Goal: Transaction & Acquisition: Book appointment/travel/reservation

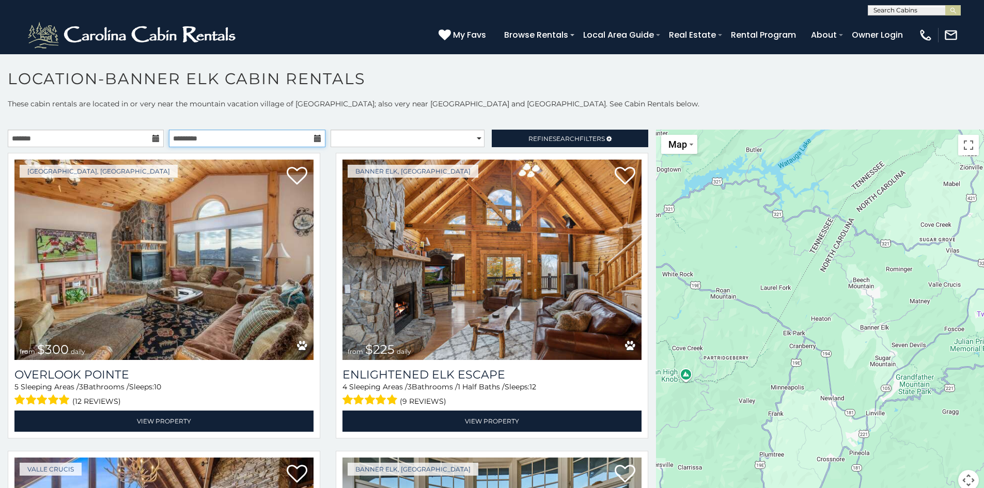
click at [215, 134] on input "text" at bounding box center [247, 139] width 156 height 18
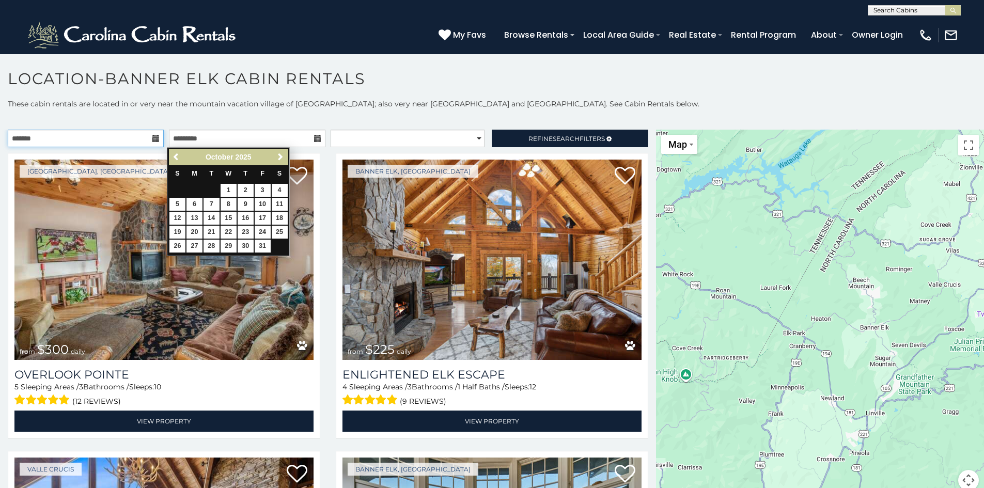
click at [114, 143] on input "text" at bounding box center [86, 139] width 156 height 18
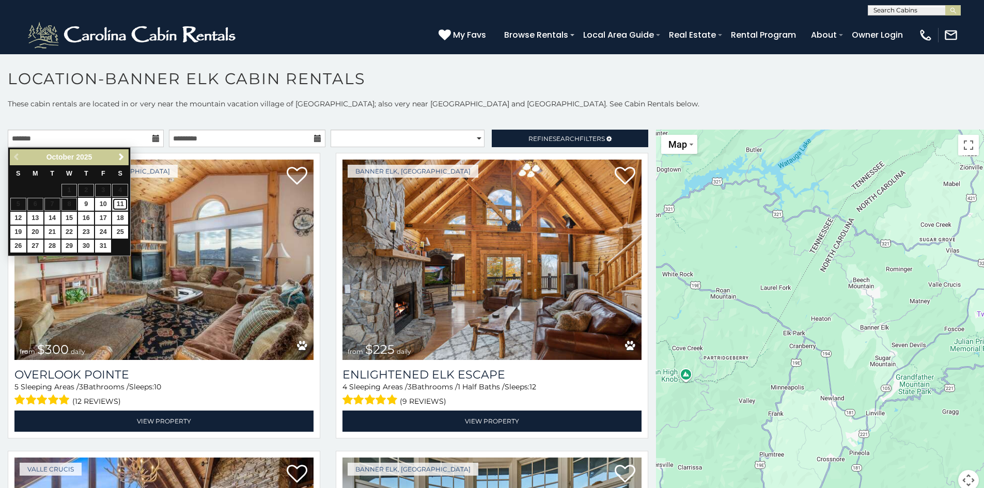
click at [117, 206] on link "11" at bounding box center [120, 204] width 16 height 13
type input "**********"
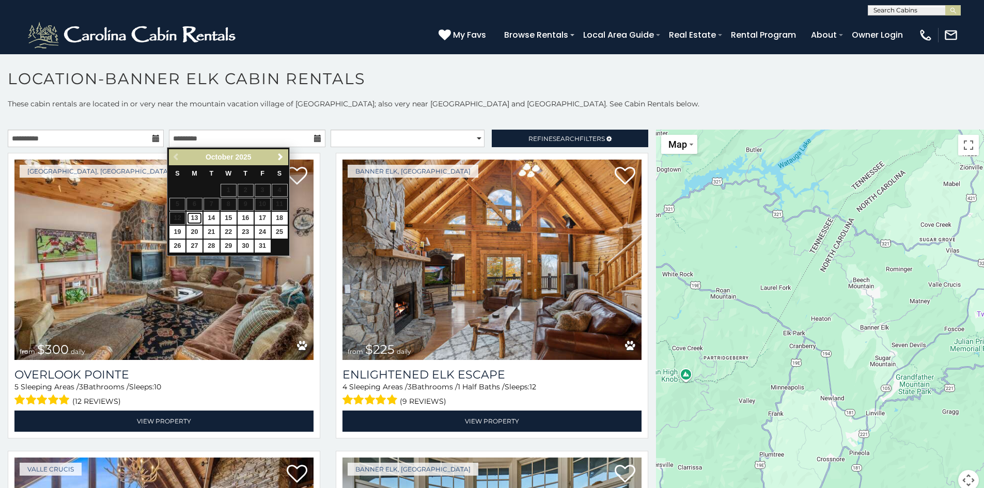
click at [195, 222] on link "13" at bounding box center [195, 218] width 16 height 13
type input "**********"
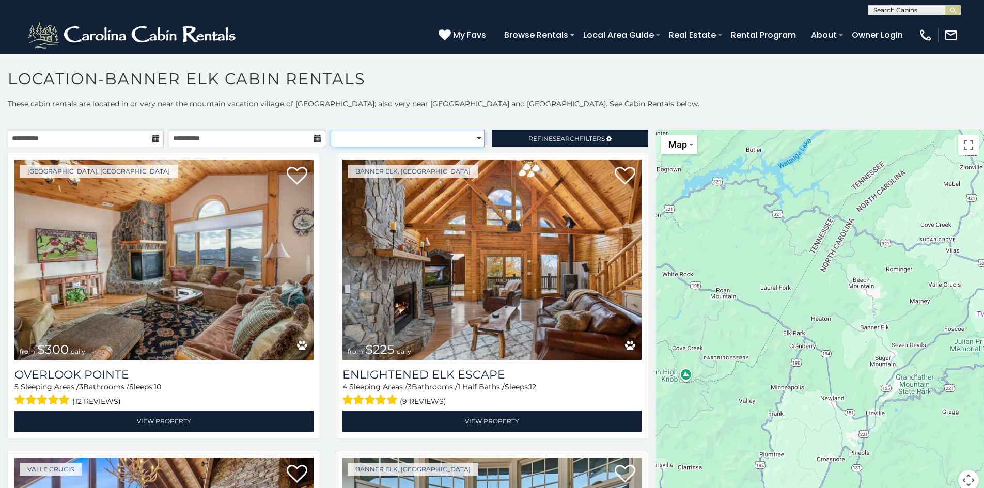
click at [454, 140] on select "**********" at bounding box center [408, 139] width 154 height 18
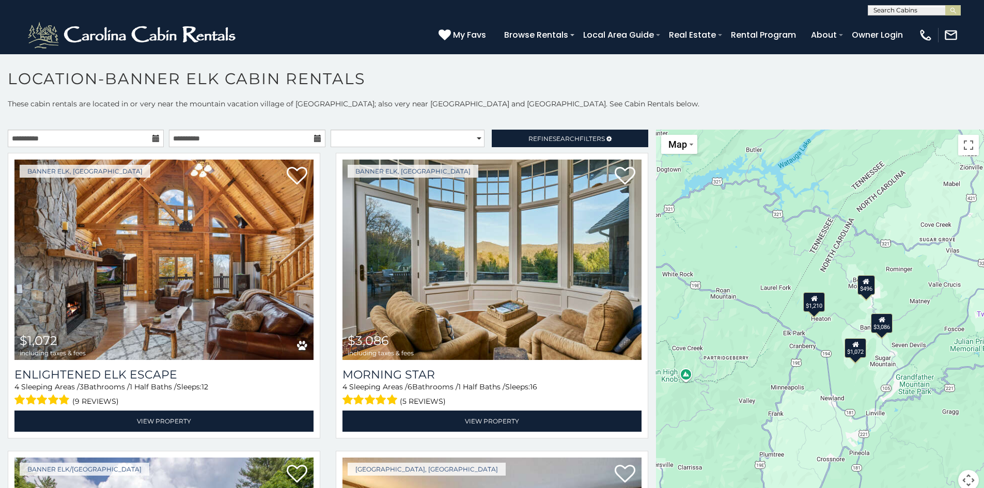
click at [428, 117] on p at bounding box center [492, 119] width 984 height 10
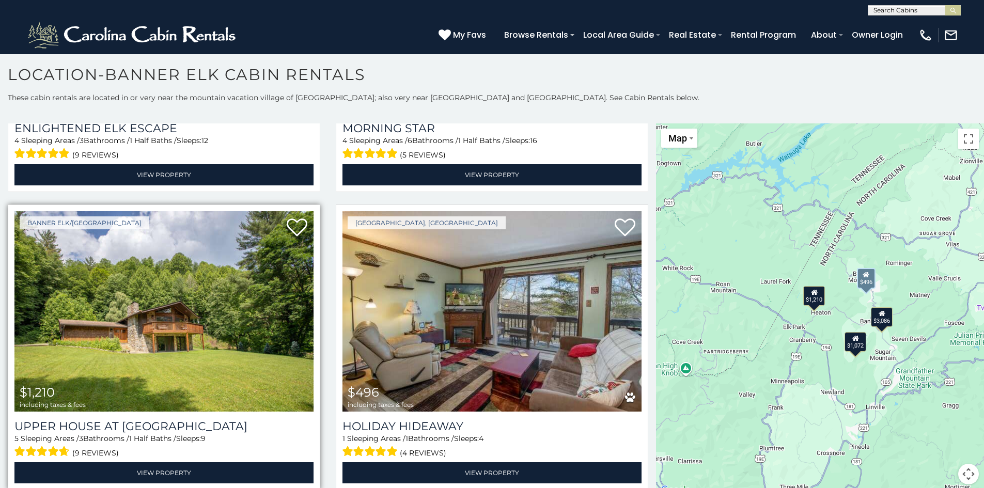
scroll to position [4, 0]
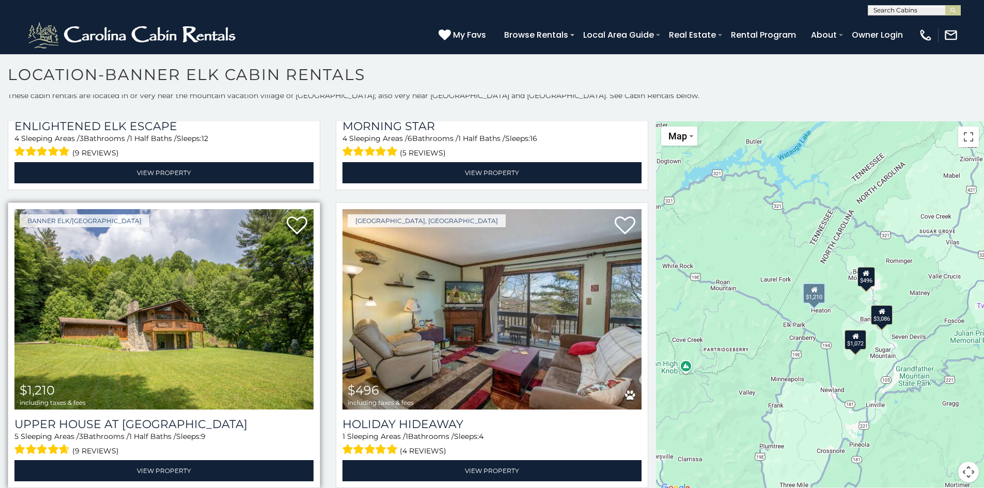
click at [285, 321] on img at bounding box center [163, 309] width 299 height 200
click at [193, 290] on img at bounding box center [163, 309] width 299 height 200
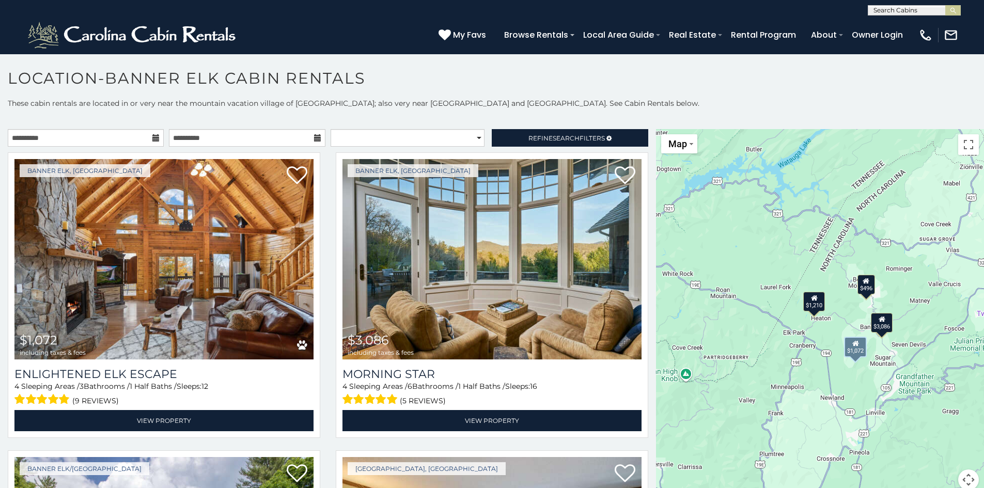
scroll to position [0, 0]
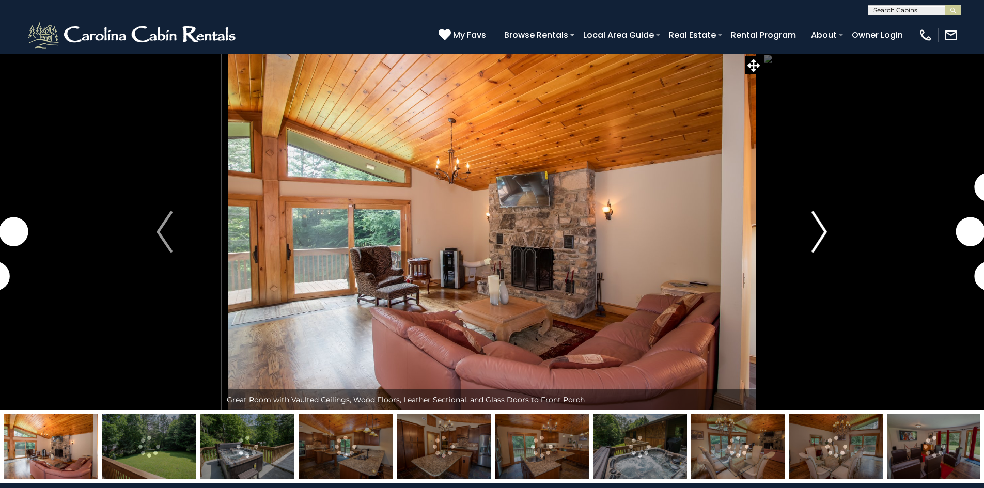
click at [833, 229] on button "Next" at bounding box center [820, 232] width 114 height 357
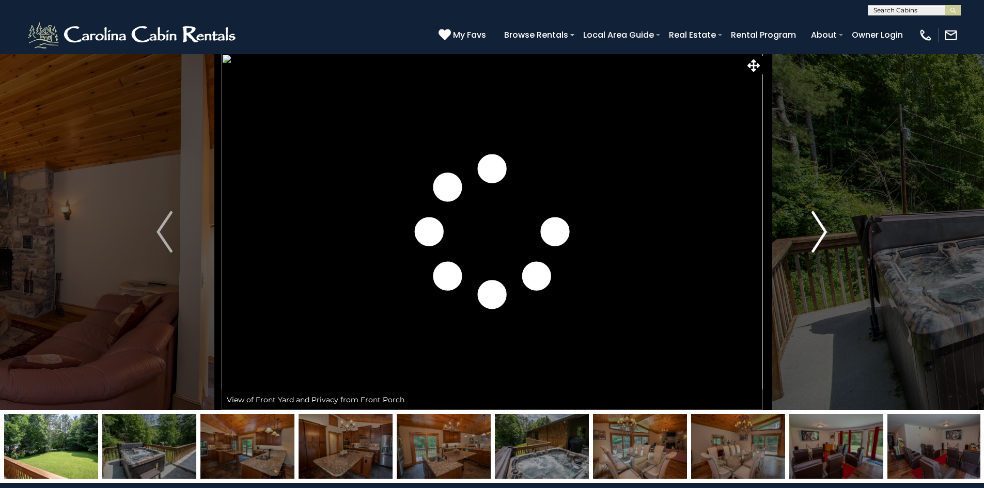
click at [828, 230] on button "Next" at bounding box center [820, 232] width 114 height 357
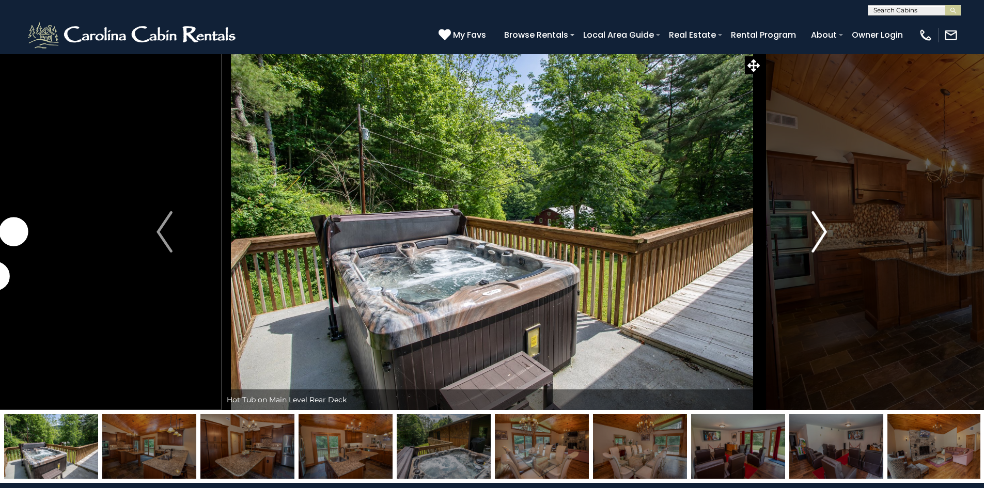
click at [828, 230] on button "Next" at bounding box center [820, 232] width 114 height 357
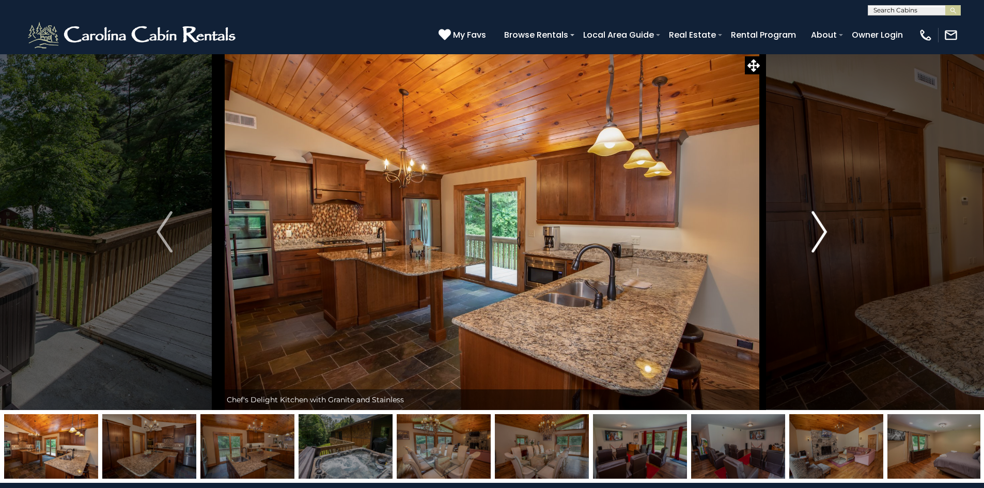
click at [828, 230] on button "Next" at bounding box center [820, 232] width 114 height 357
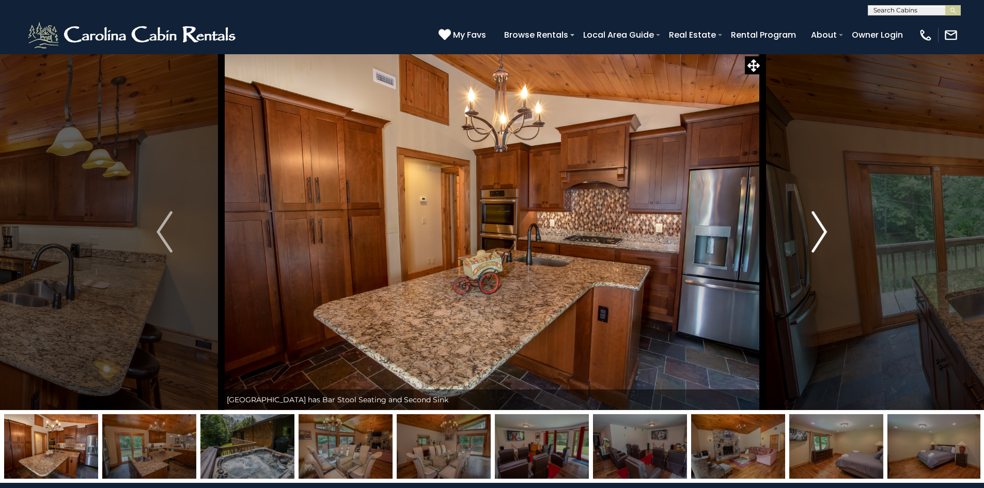
click at [828, 230] on button "Next" at bounding box center [820, 232] width 114 height 357
